Goal: Browse casually

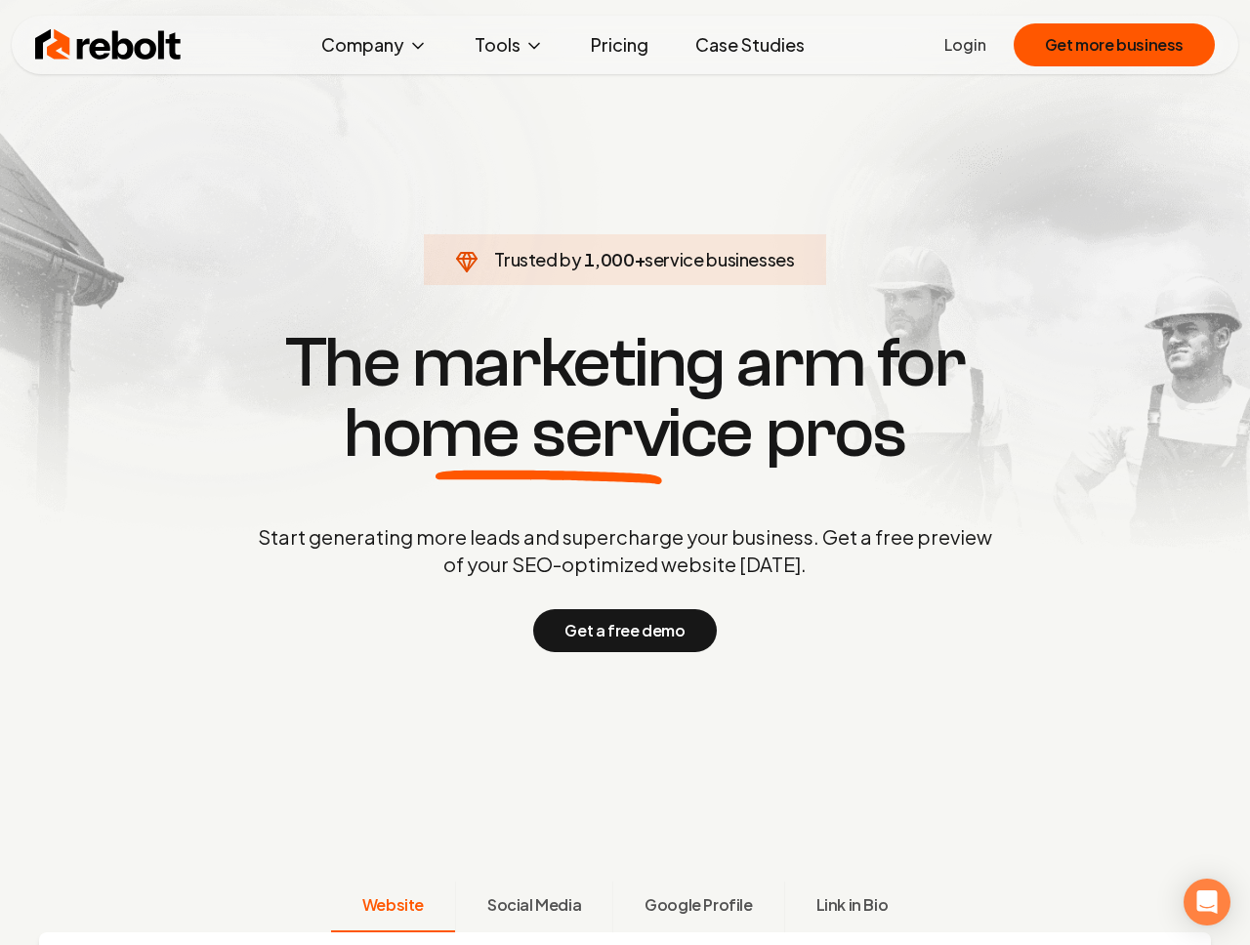
scroll to position [1119, 0]
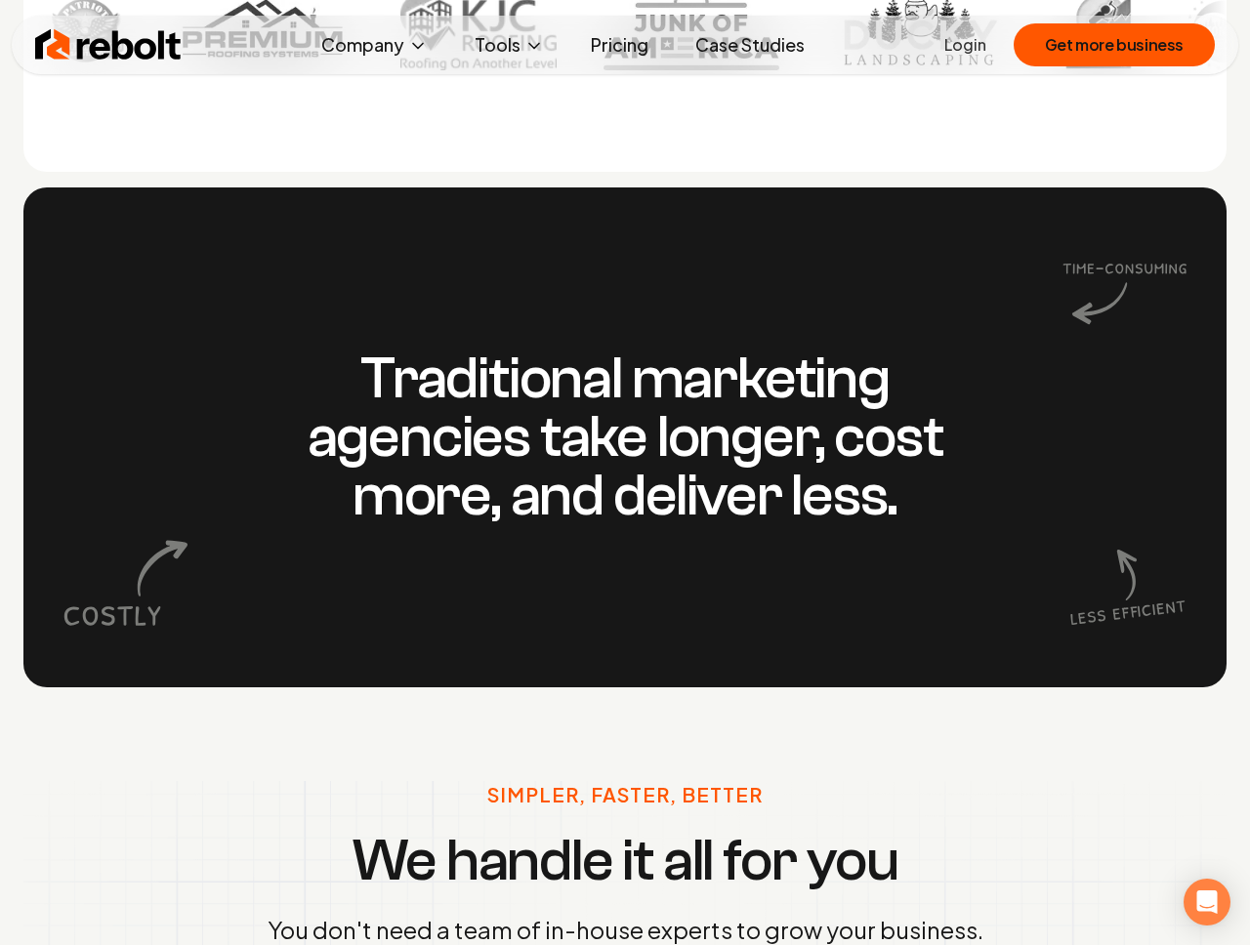
click at [910, 241] on div "Traditional marketing agencies take longer, cost more, and deliver less." at bounding box center [624, 437] width 1203 height 500
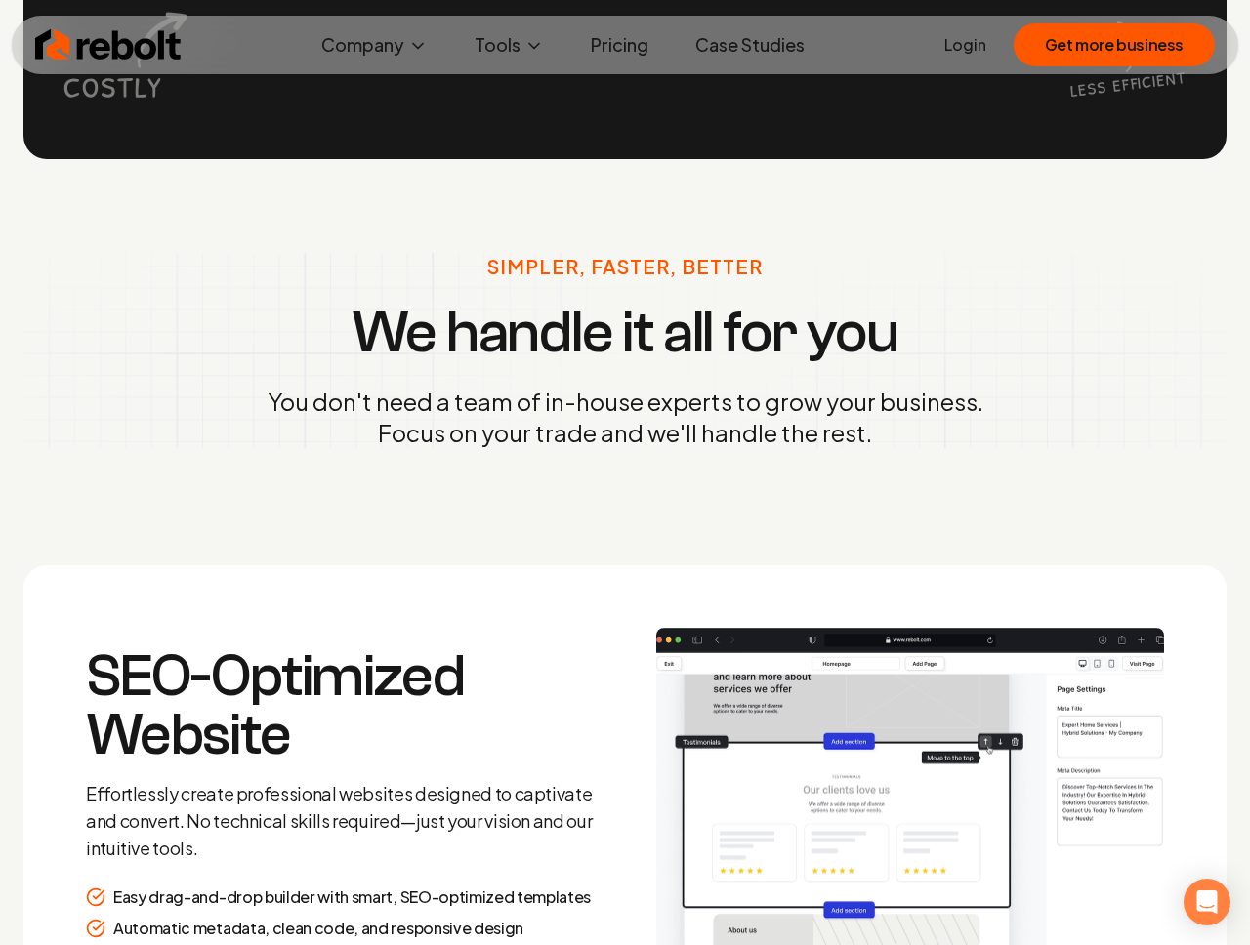
click at [910, 241] on div "Simpler, Faster, Better We handle it all for you You don't need a team of in-ho…" at bounding box center [625, 350] width 1250 height 383
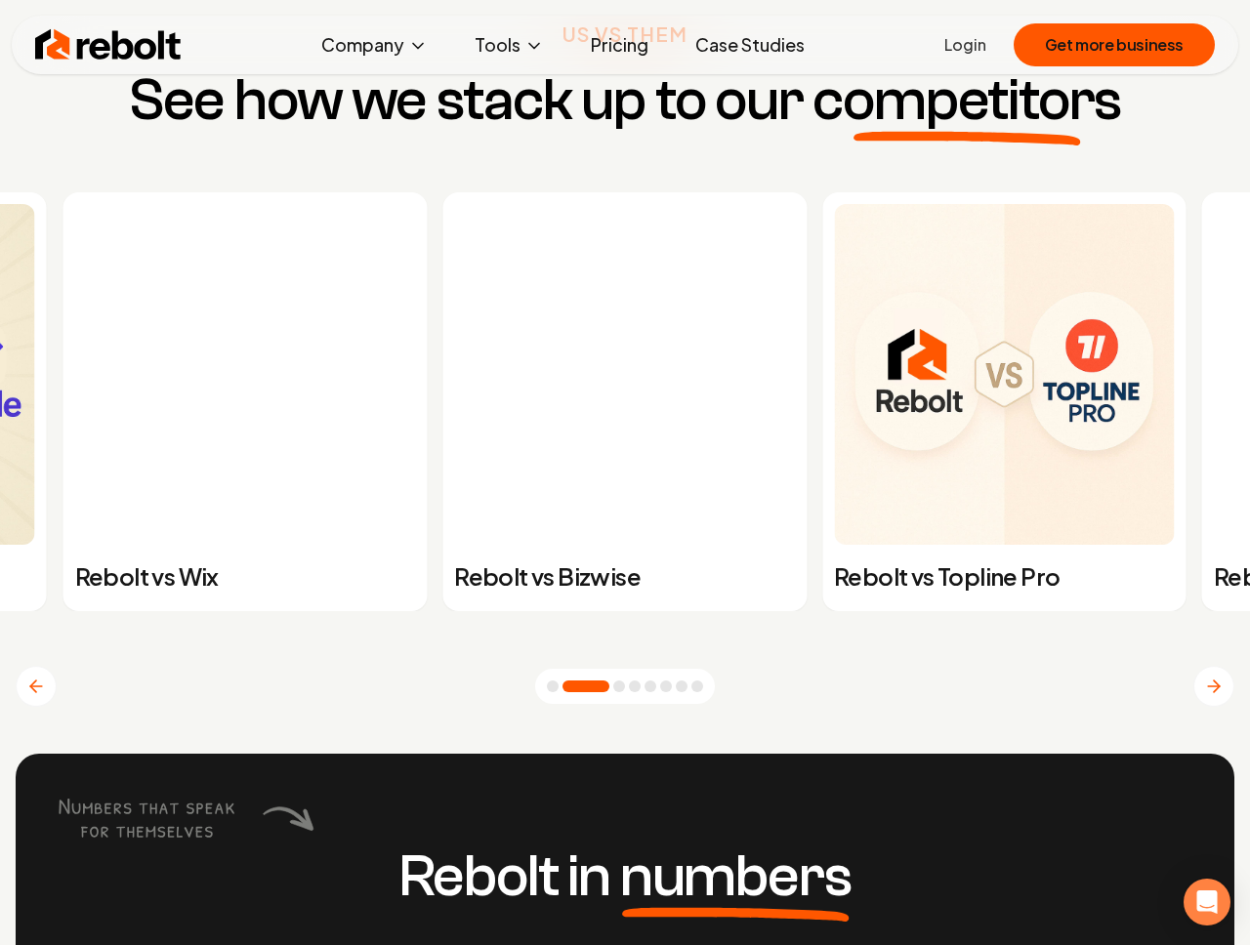
scroll to position [7233, 0]
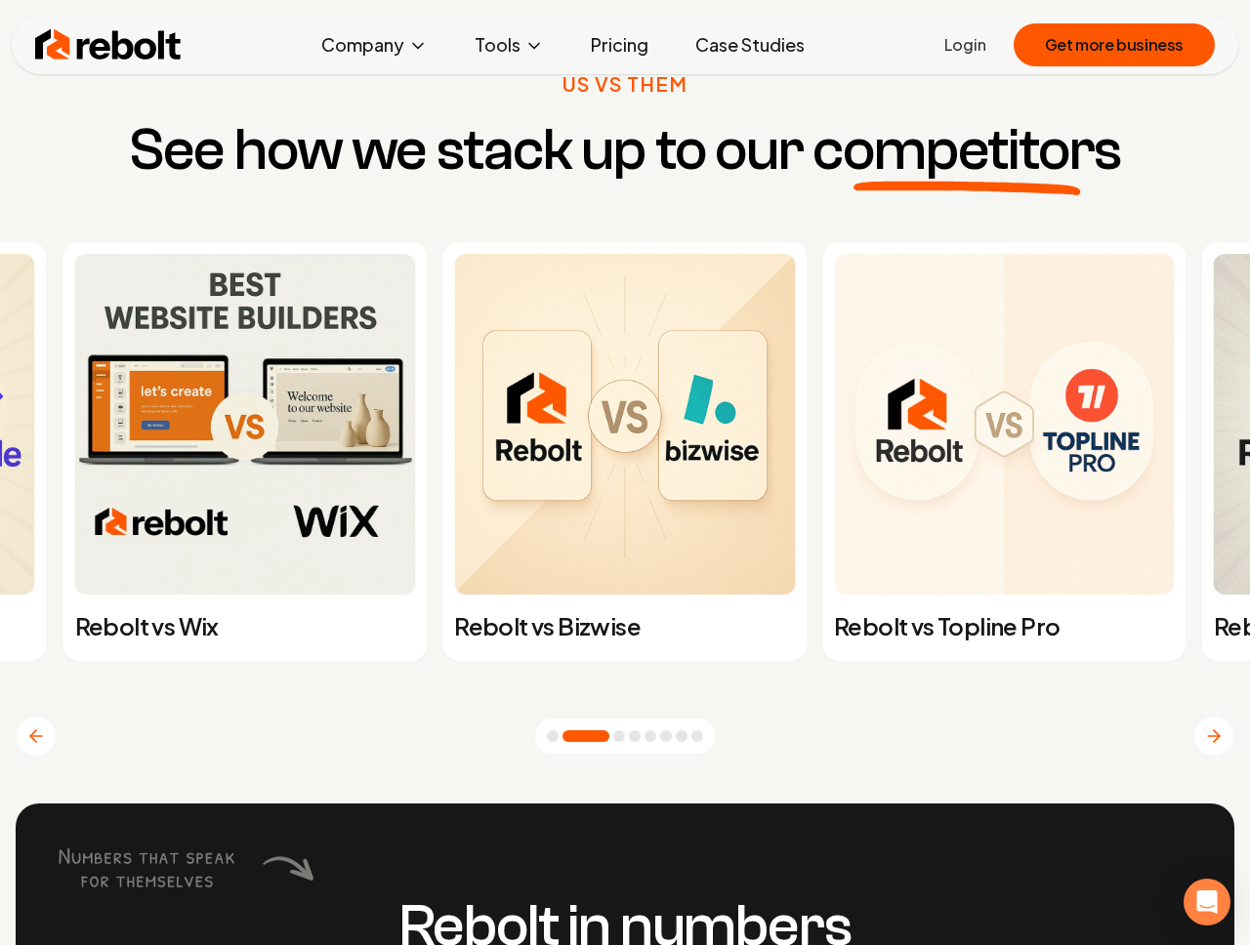
click at [1207, 728] on icon "Next slide" at bounding box center [1214, 736] width 20 height 20
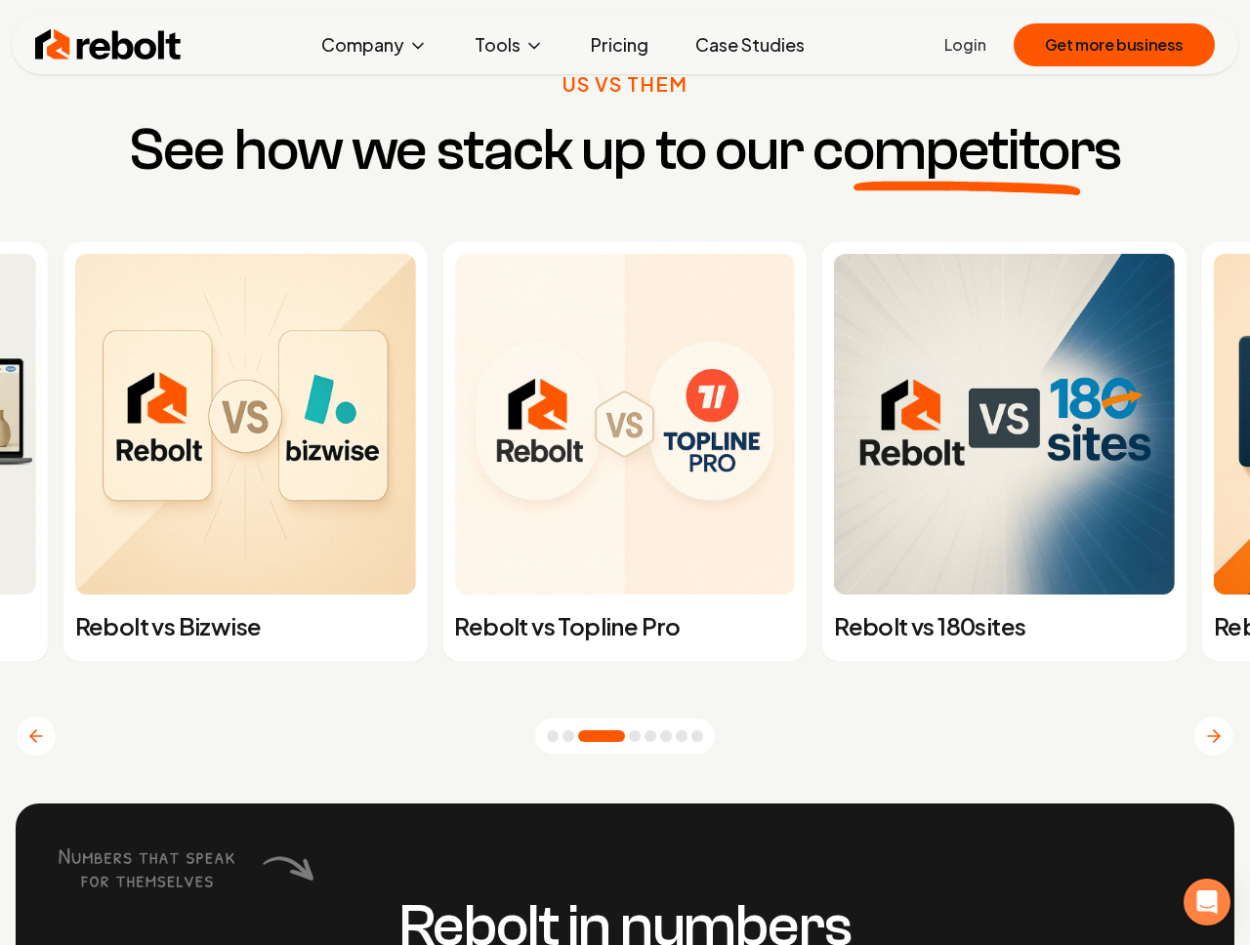
click at [1207, 728] on icon "Next slide" at bounding box center [1214, 736] width 20 height 20
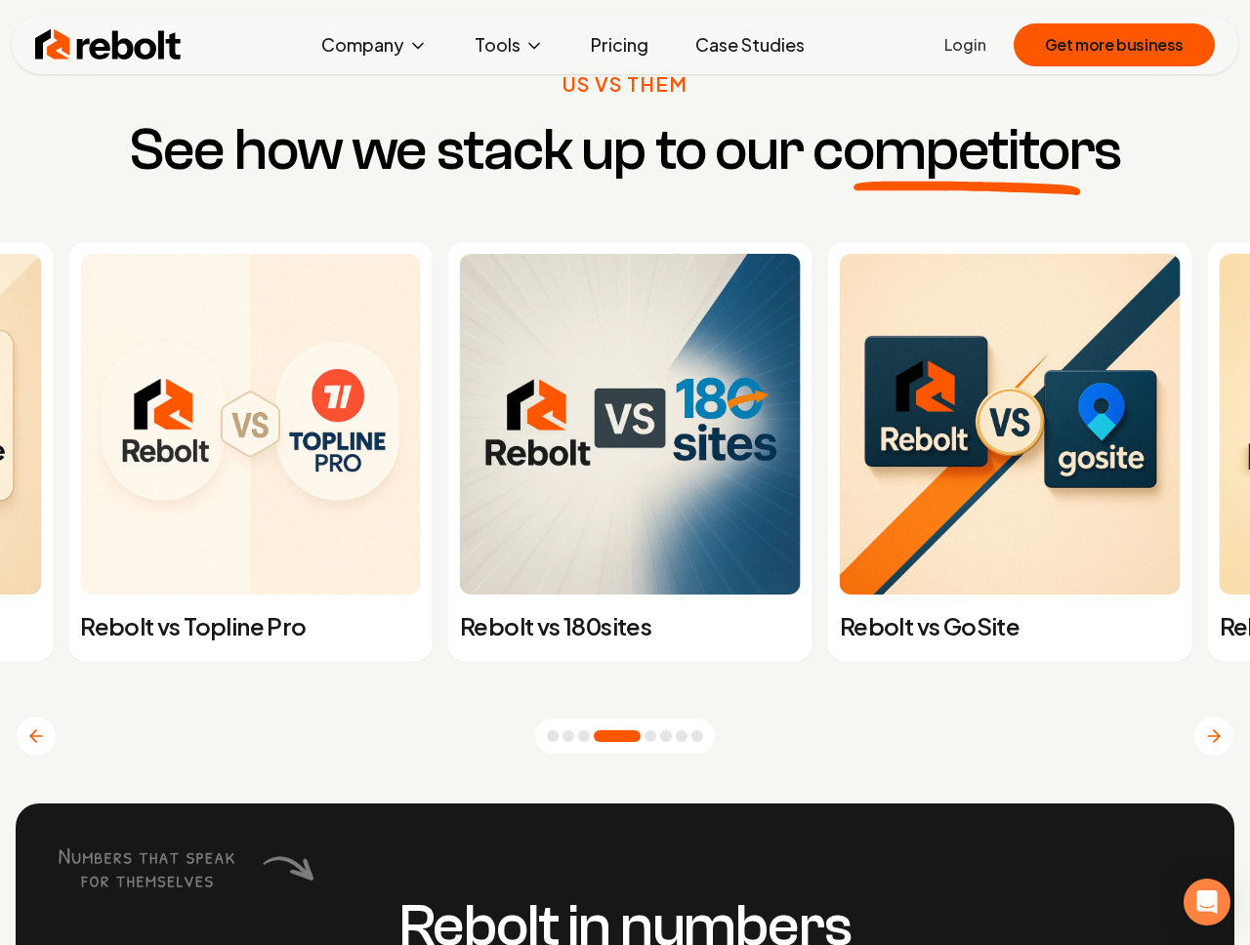
click at [1207, 728] on icon "Next slide" at bounding box center [1214, 736] width 20 height 20
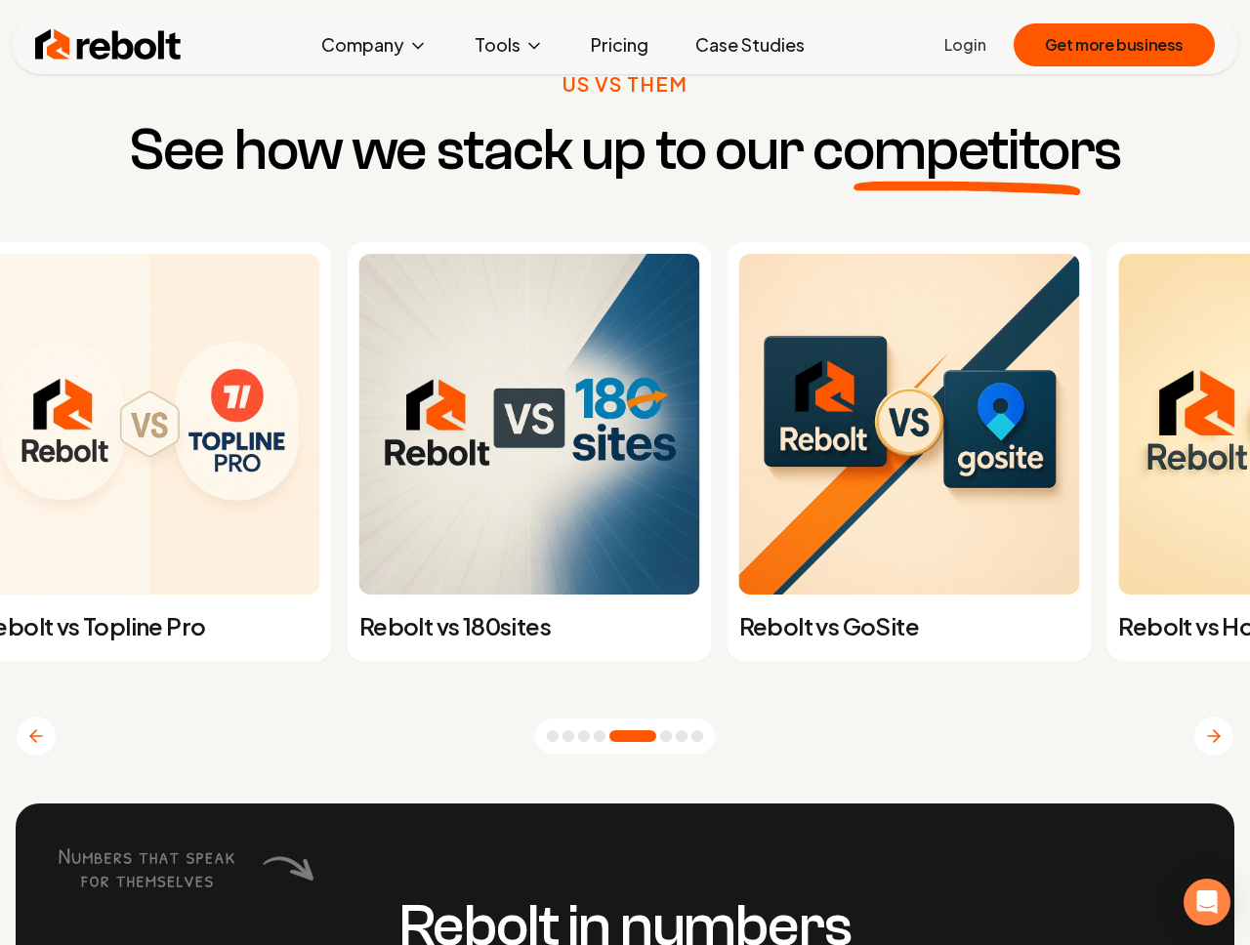
click at [1207, 728] on icon "Next slide" at bounding box center [1214, 736] width 20 height 20
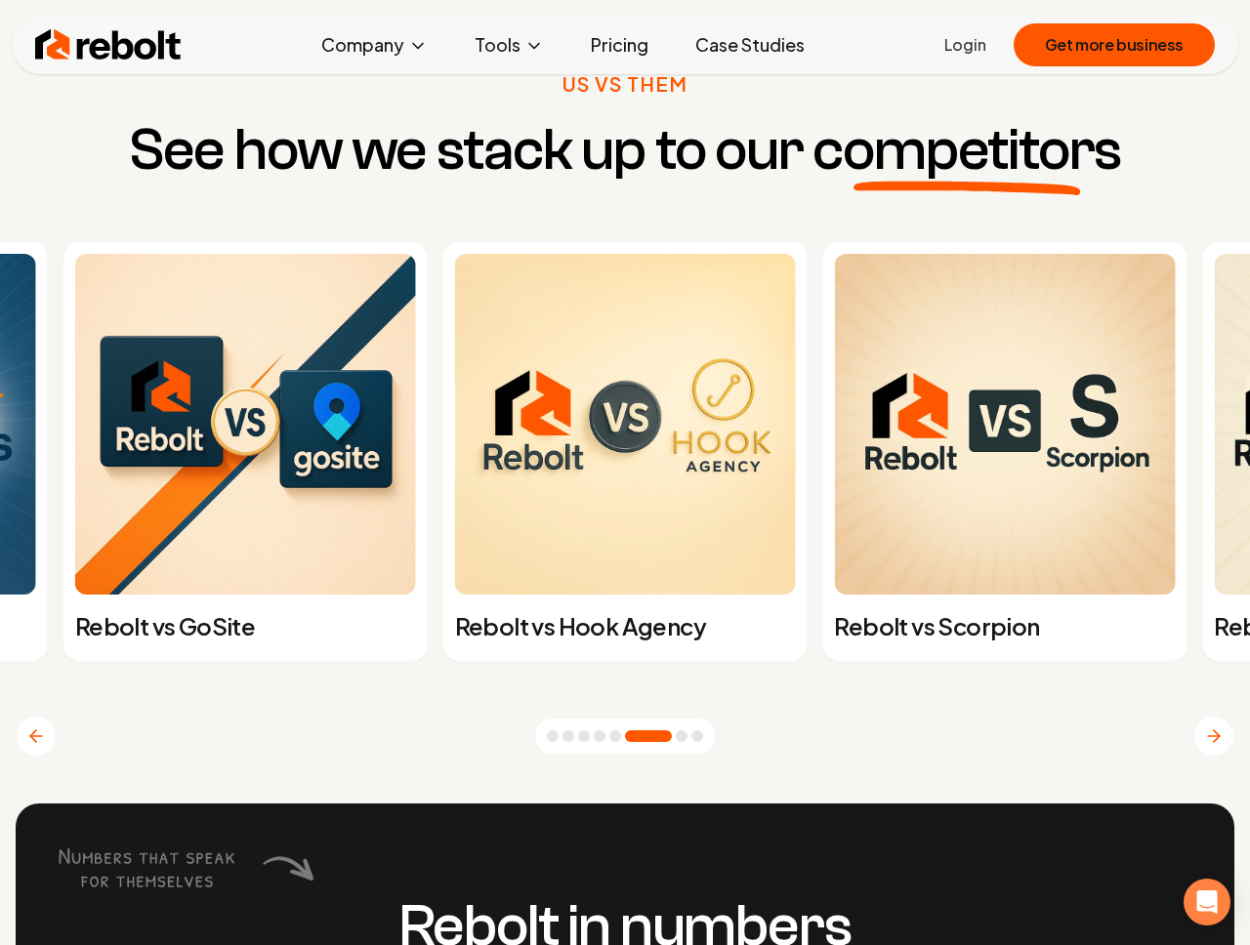
click at [1207, 728] on icon "Next slide" at bounding box center [1214, 736] width 20 height 20
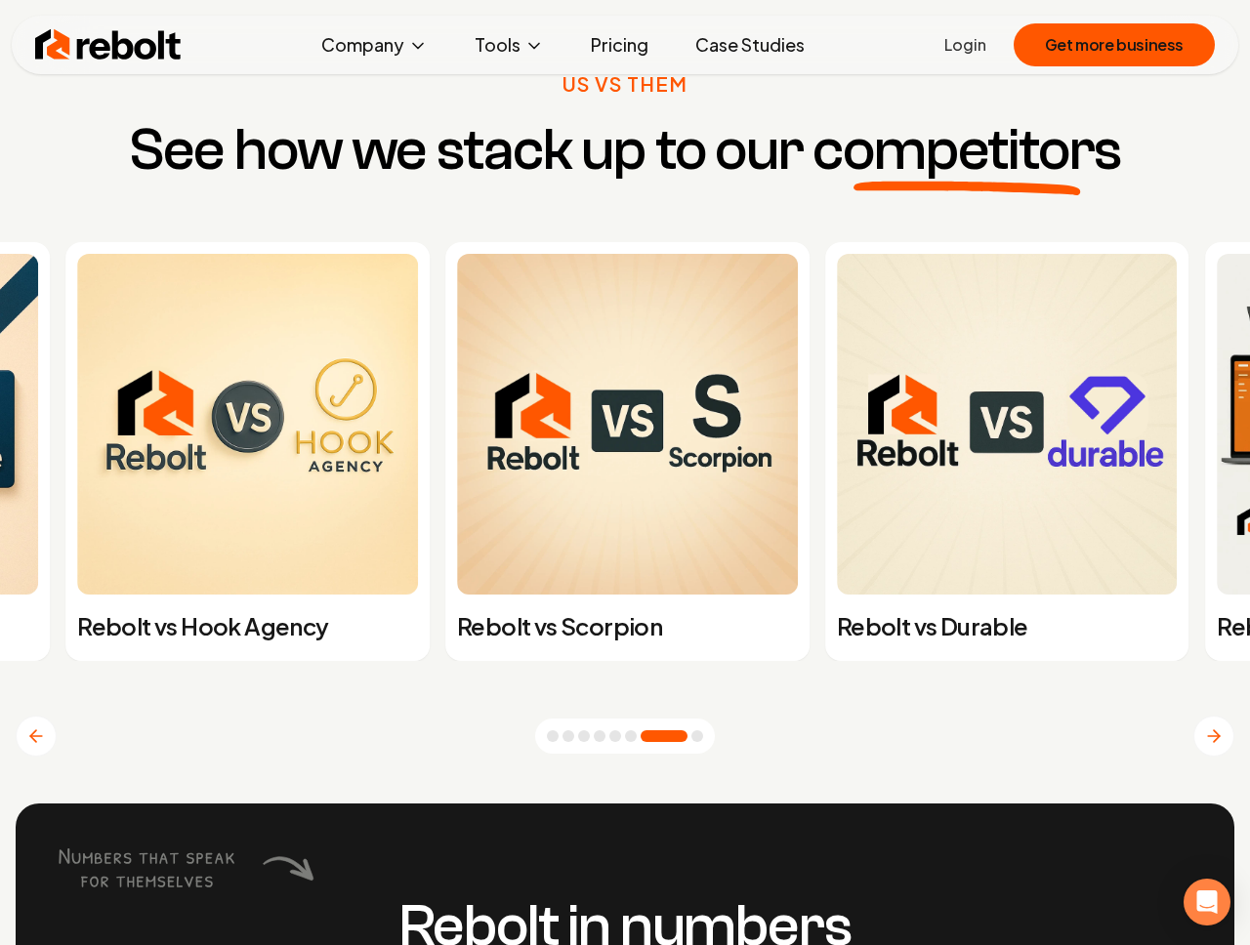
click at [1207, 728] on icon "Next slide" at bounding box center [1214, 736] width 20 height 20
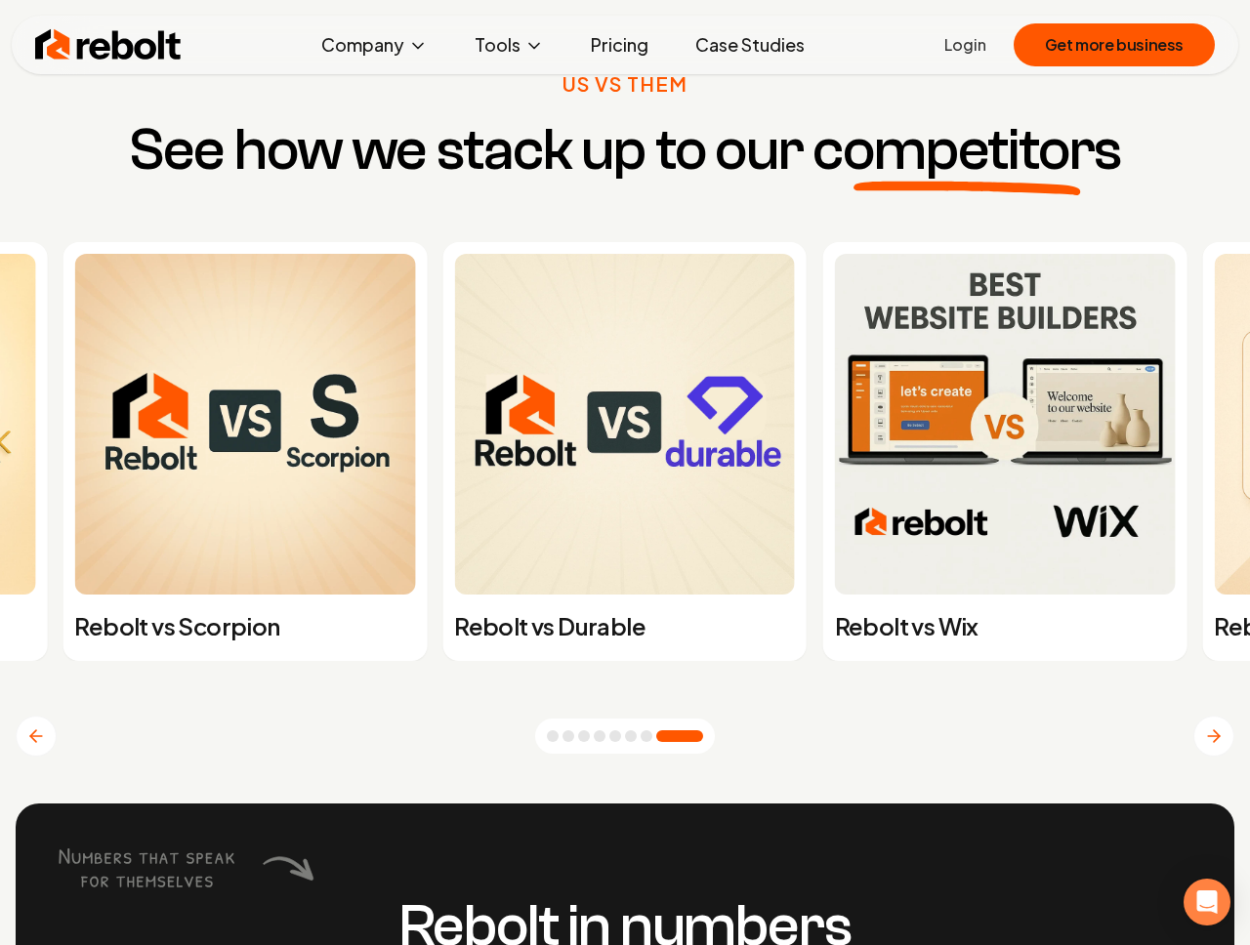
click at [1207, 728] on icon "Next slide" at bounding box center [1214, 736] width 20 height 20
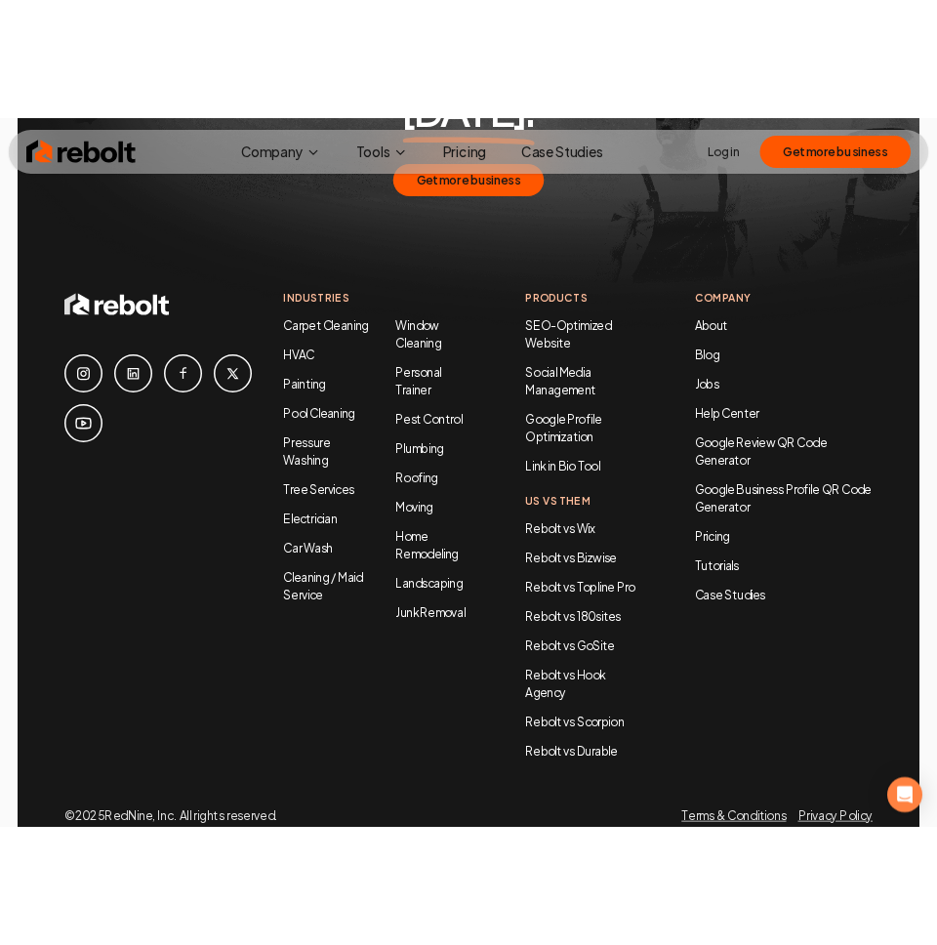
scroll to position [13288, 0]
